Goal: Navigation & Orientation: Find specific page/section

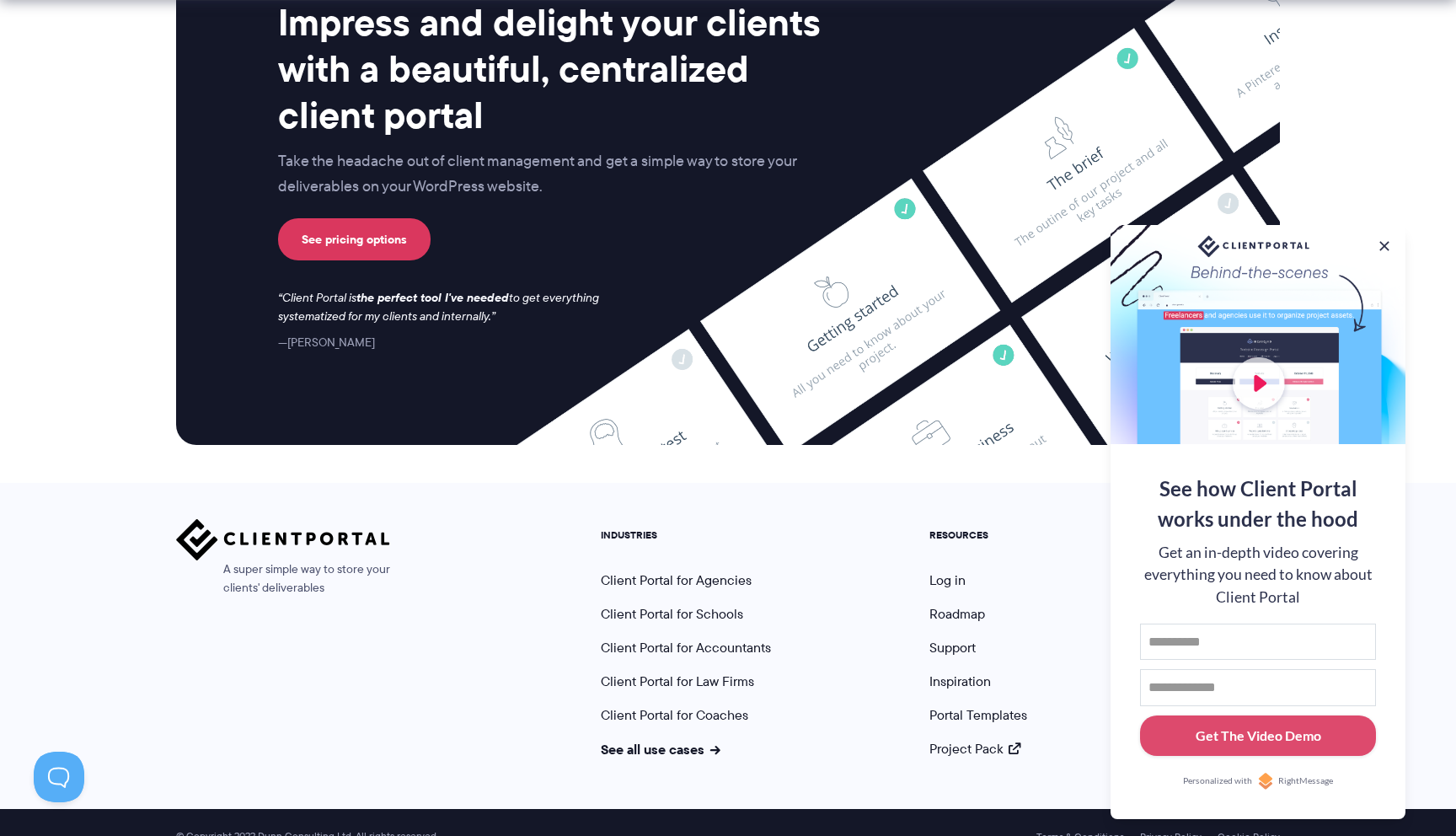
scroll to position [6896, 0]
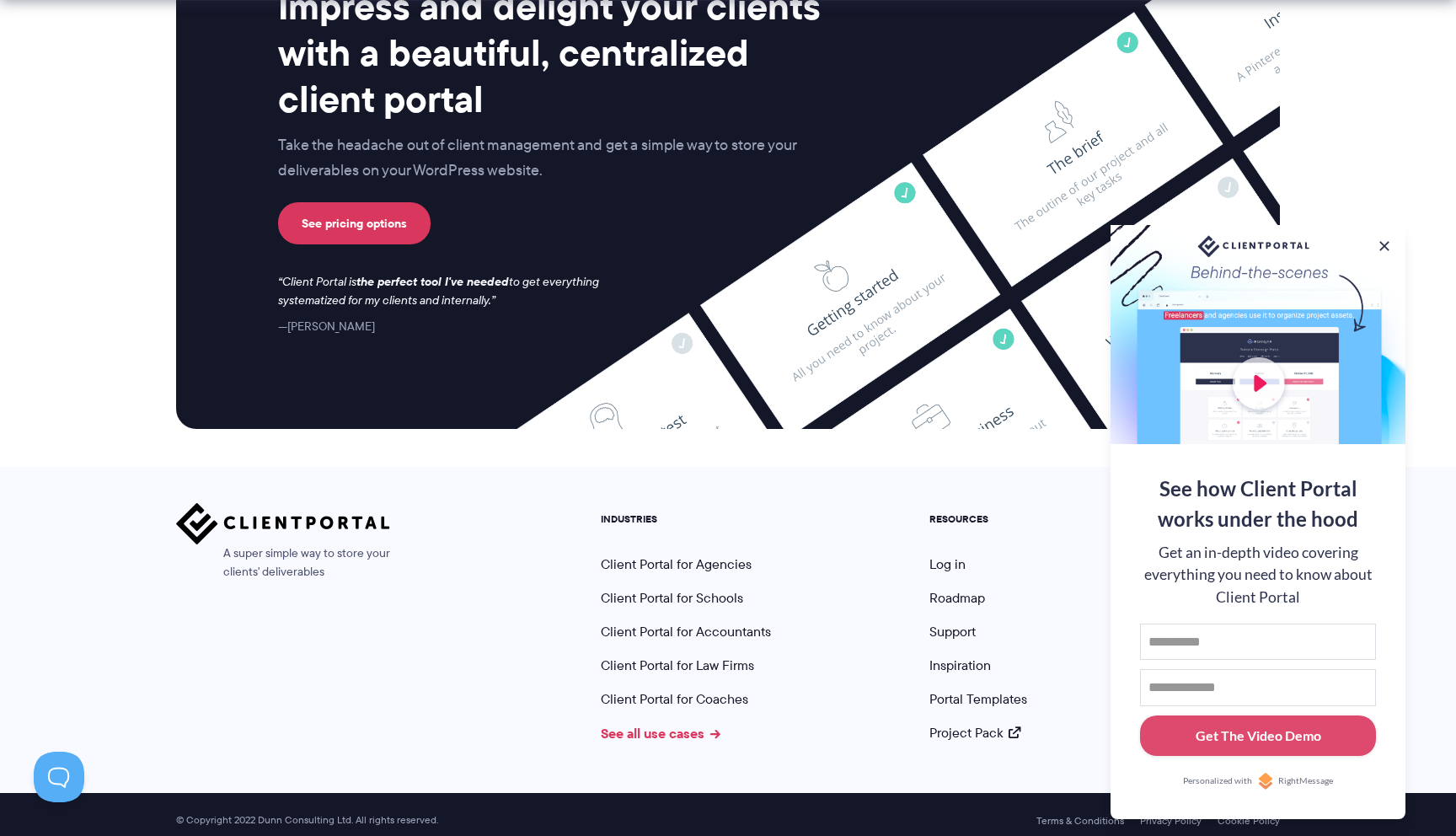
click at [690, 723] on link "See all use cases" at bounding box center [661, 732] width 120 height 20
